Goal: Navigation & Orientation: Go to known website

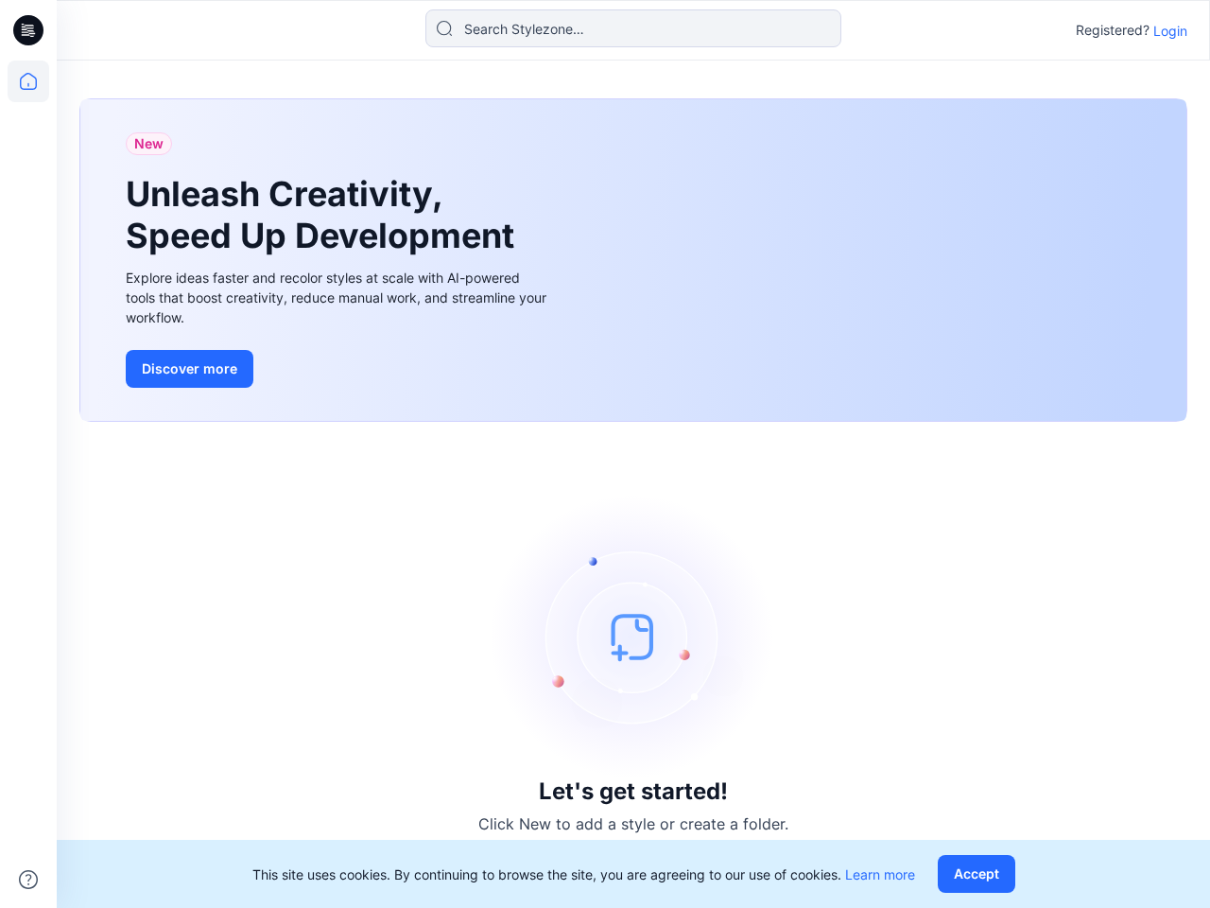
click at [605, 454] on div "Let's get started! Click New to add a style or create a folder." at bounding box center [633, 664] width 1108 height 441
click at [29, 30] on icon at bounding box center [31, 30] width 8 height 1
click at [28, 81] on icon at bounding box center [29, 82] width 42 height 42
click at [28, 879] on icon at bounding box center [28, 879] width 19 height 19
click at [634, 28] on input at bounding box center [634, 28] width 416 height 38
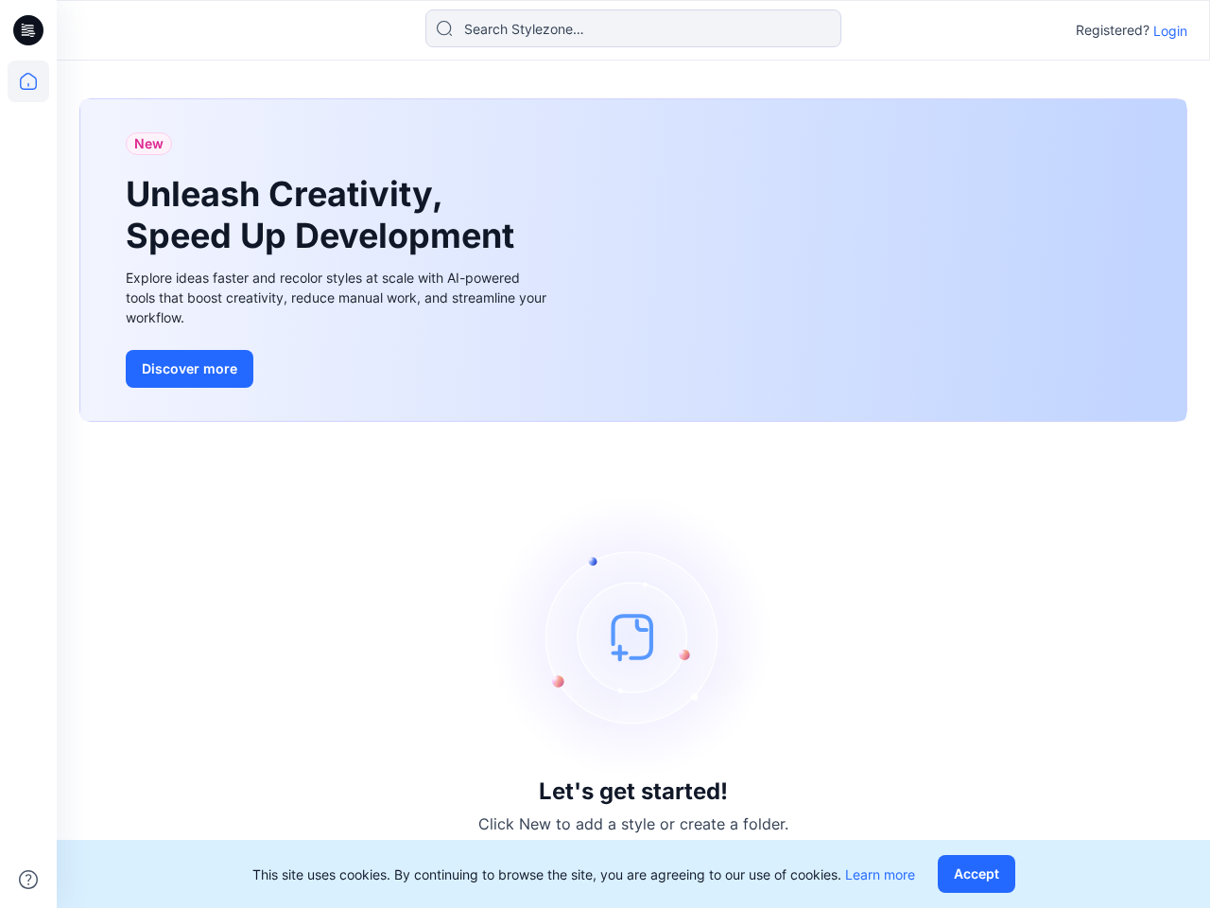
click at [1171, 30] on p "Login" at bounding box center [1171, 31] width 34 height 20
click at [981, 874] on button "Accept" at bounding box center [977, 874] width 78 height 38
